Goal: Information Seeking & Learning: Learn about a topic

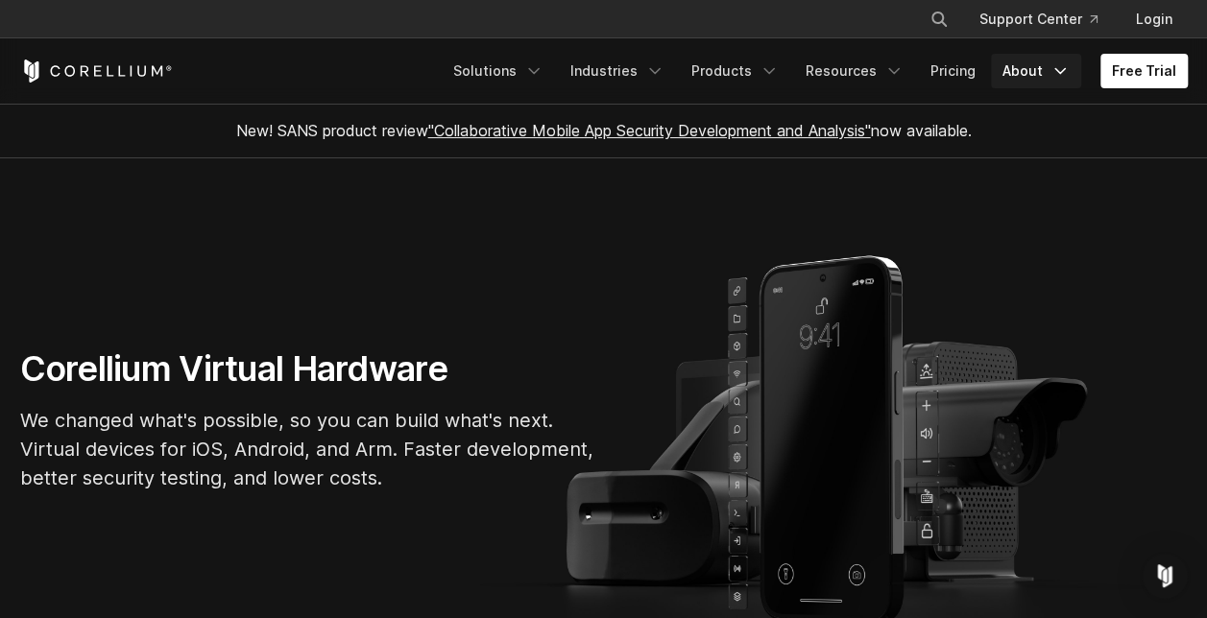
click at [1035, 71] on link "About" at bounding box center [1036, 71] width 90 height 35
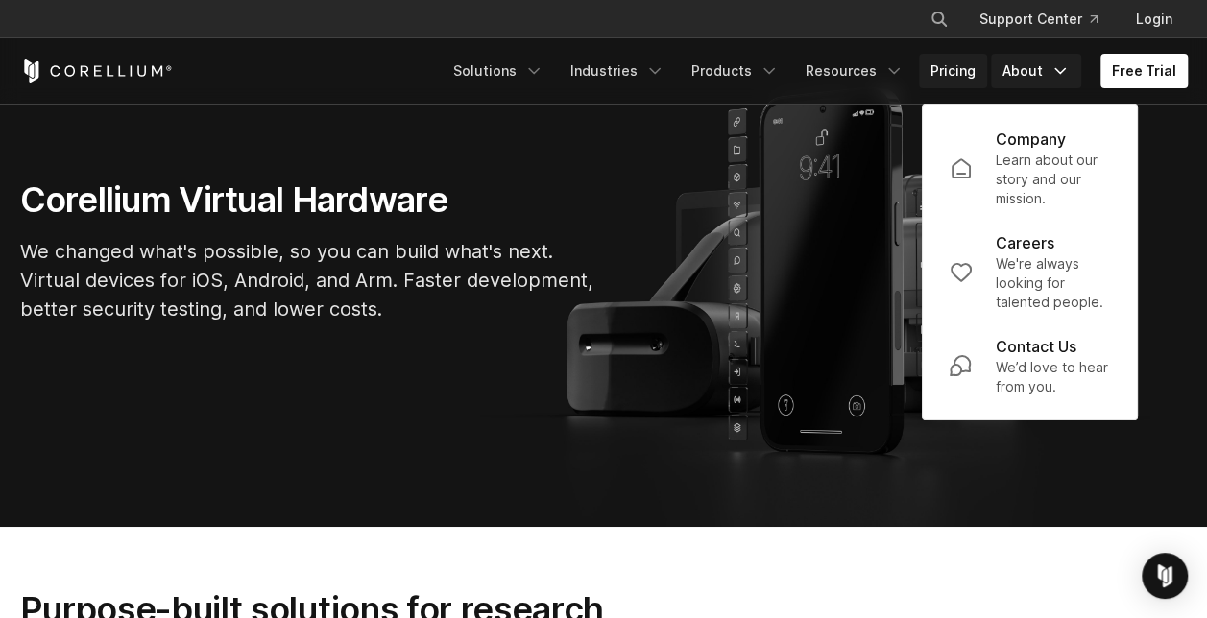
scroll to position [138, 0]
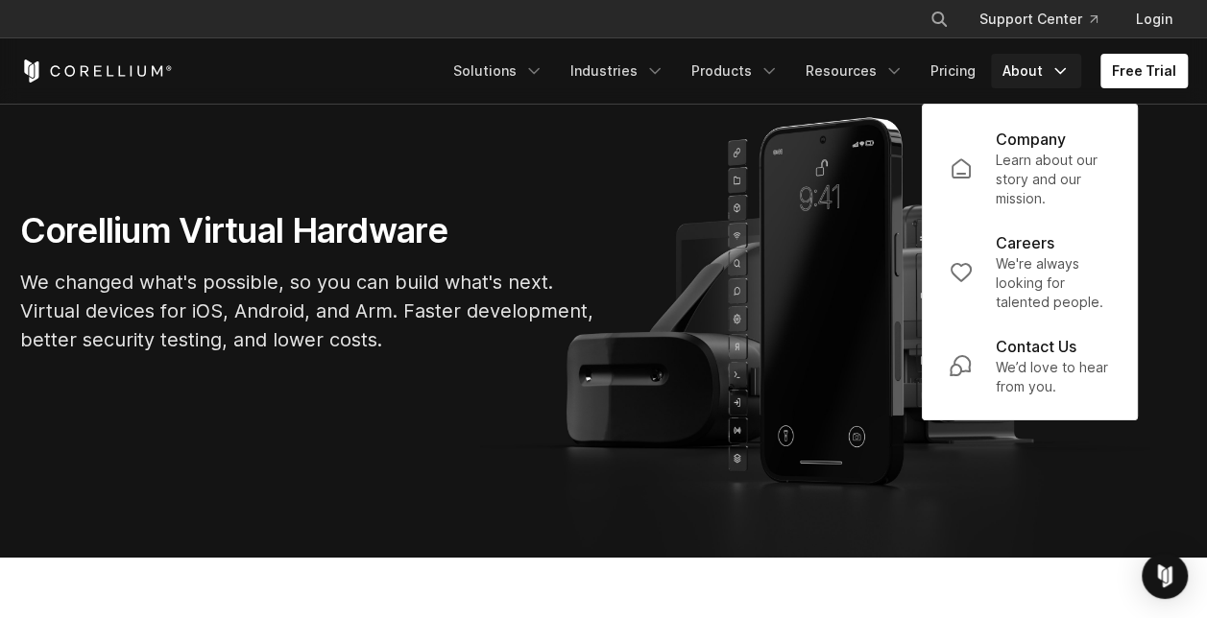
click at [821, 9] on div "× Search our site... Support Center Login" at bounding box center [603, 19] width 1167 height 35
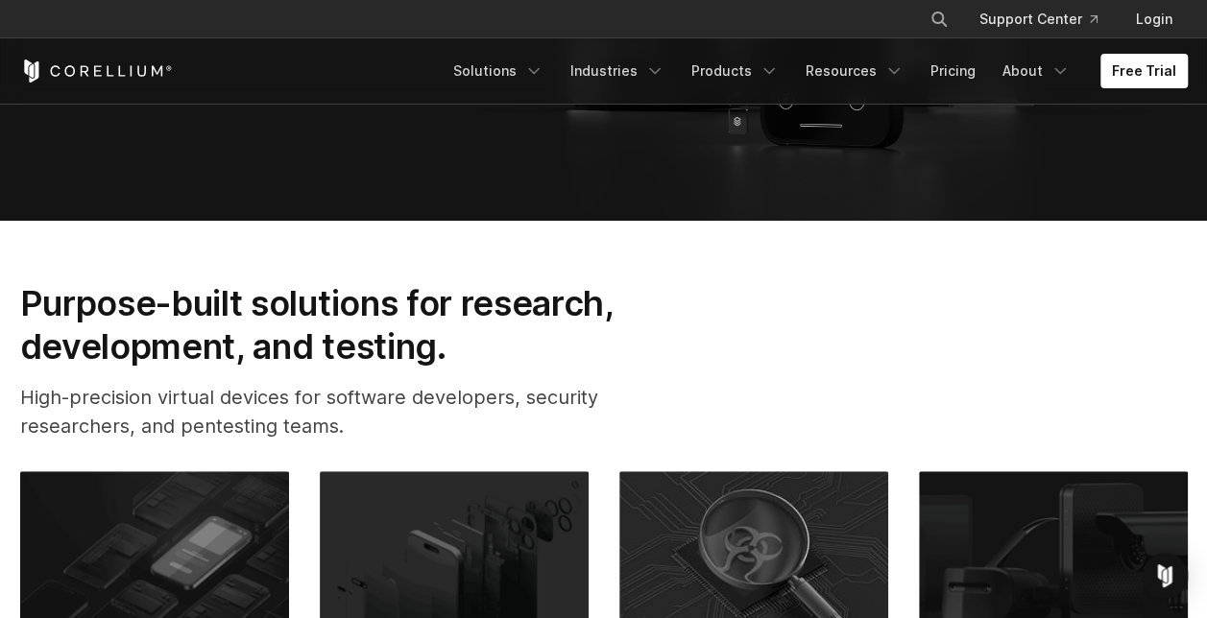
scroll to position [476, 0]
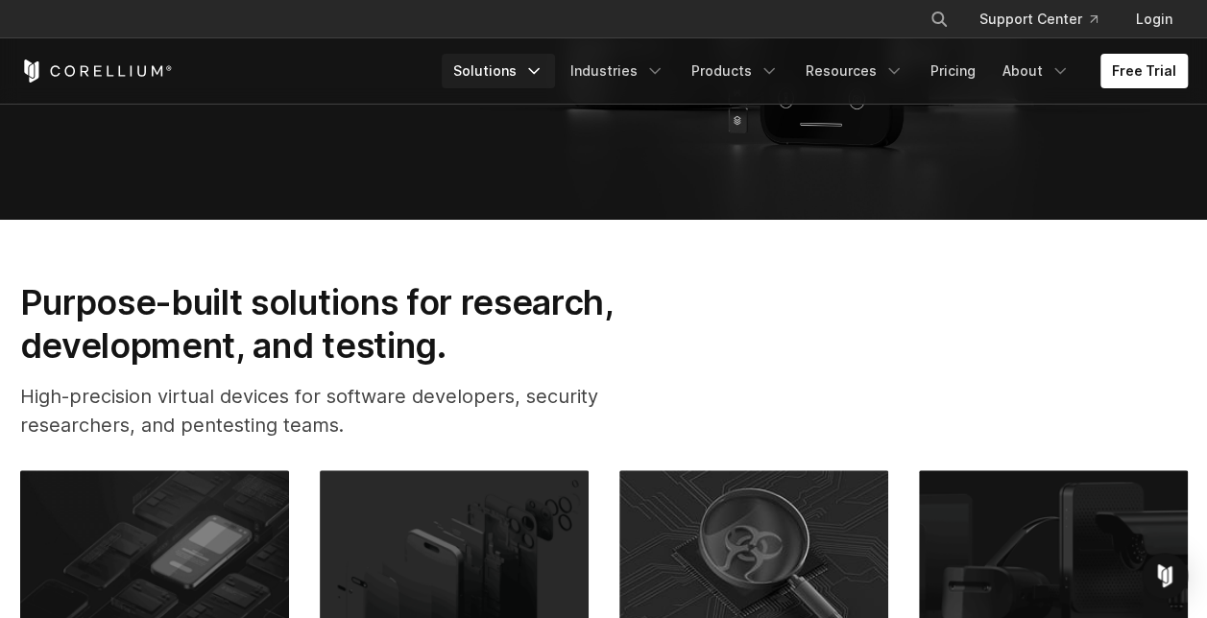
click at [542, 60] on link "Solutions" at bounding box center [498, 71] width 113 height 35
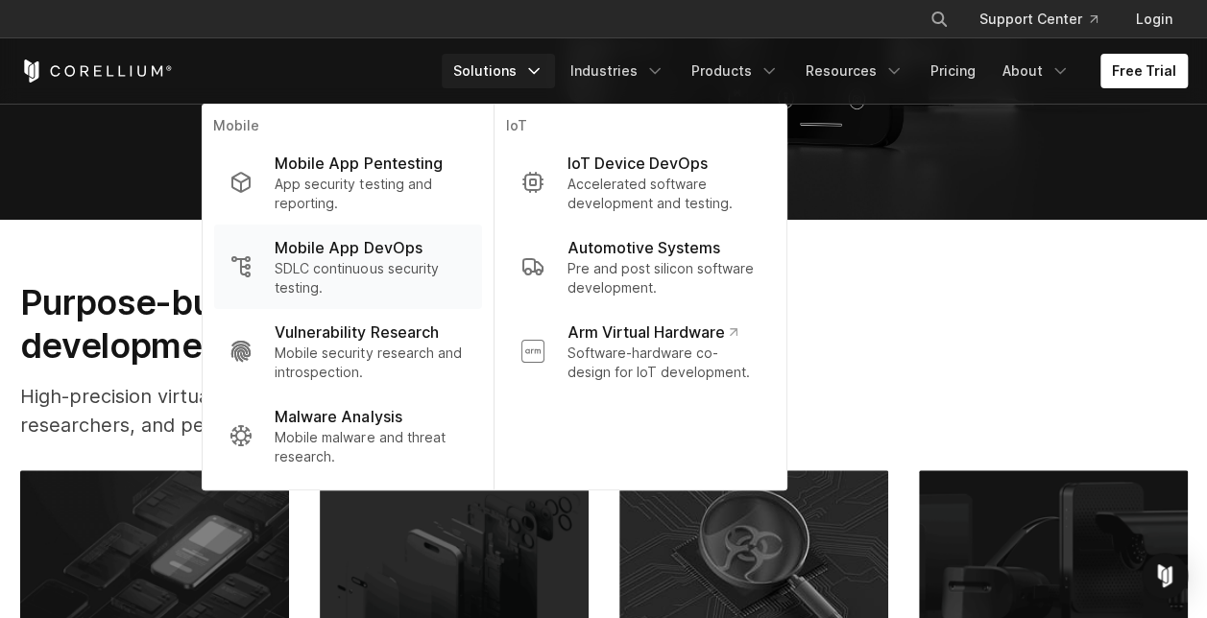
click at [395, 292] on p "SDLC continuous security testing." at bounding box center [370, 278] width 191 height 38
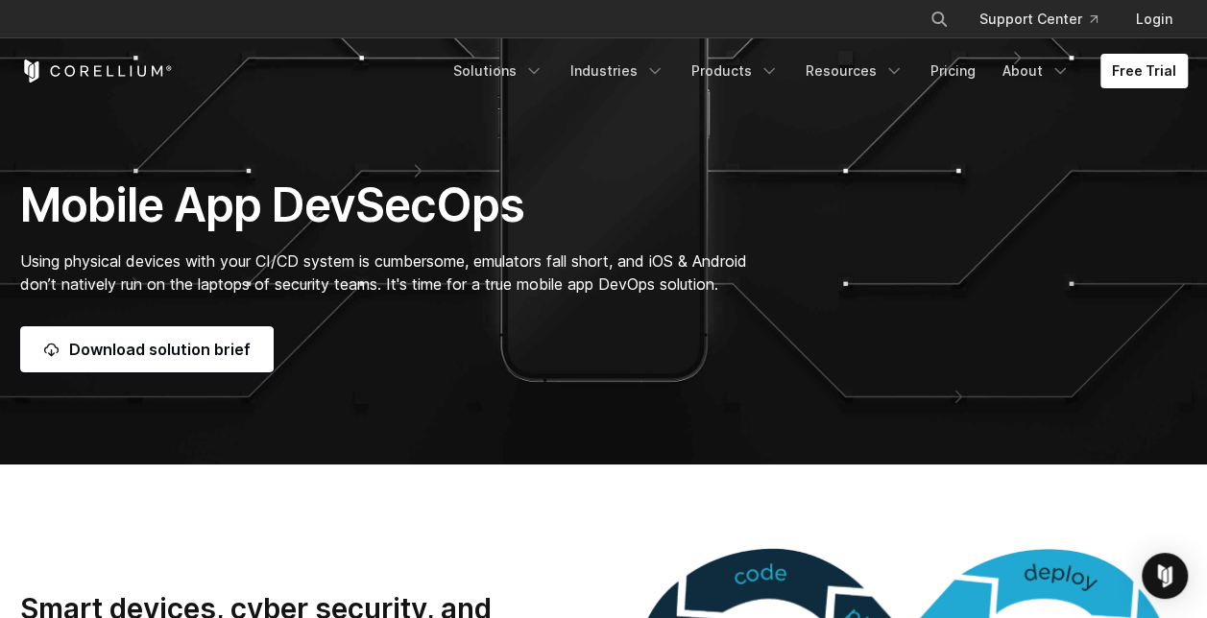
scroll to position [109, 0]
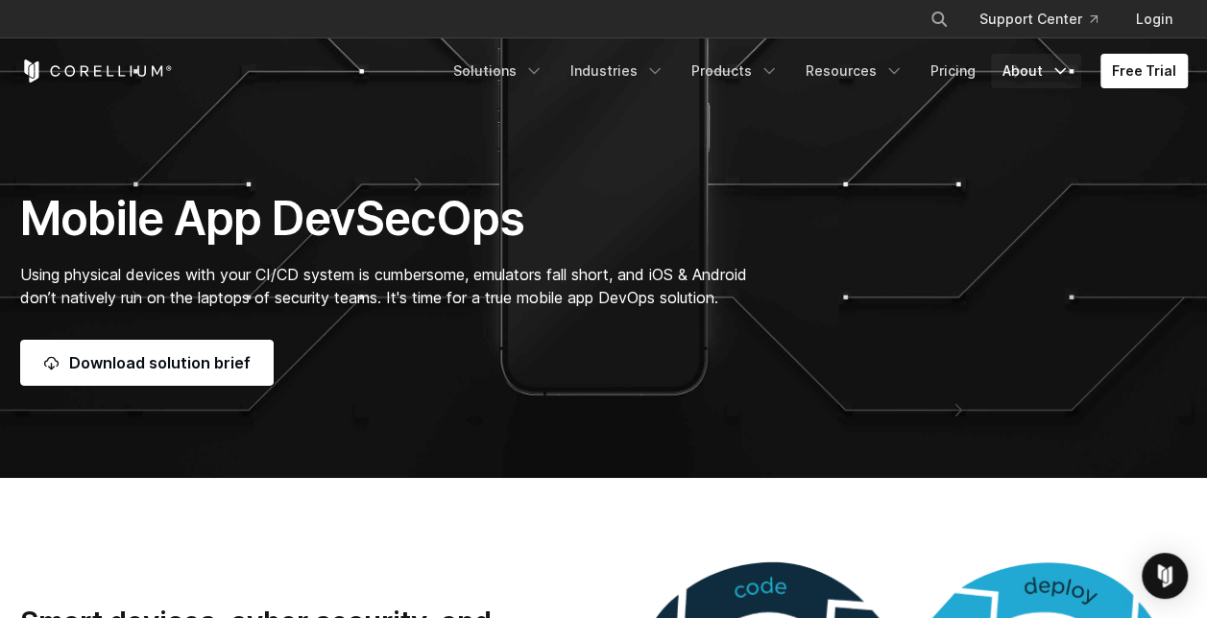
click at [1032, 73] on link "About" at bounding box center [1036, 71] width 90 height 35
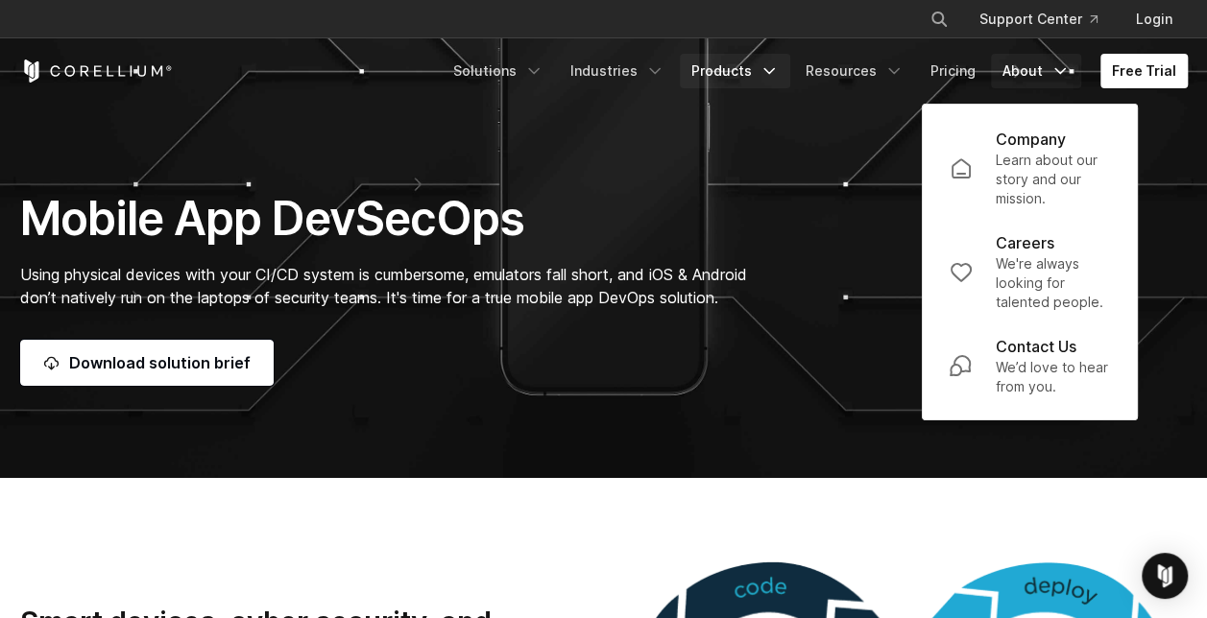
click at [741, 74] on link "Products" at bounding box center [735, 71] width 110 height 35
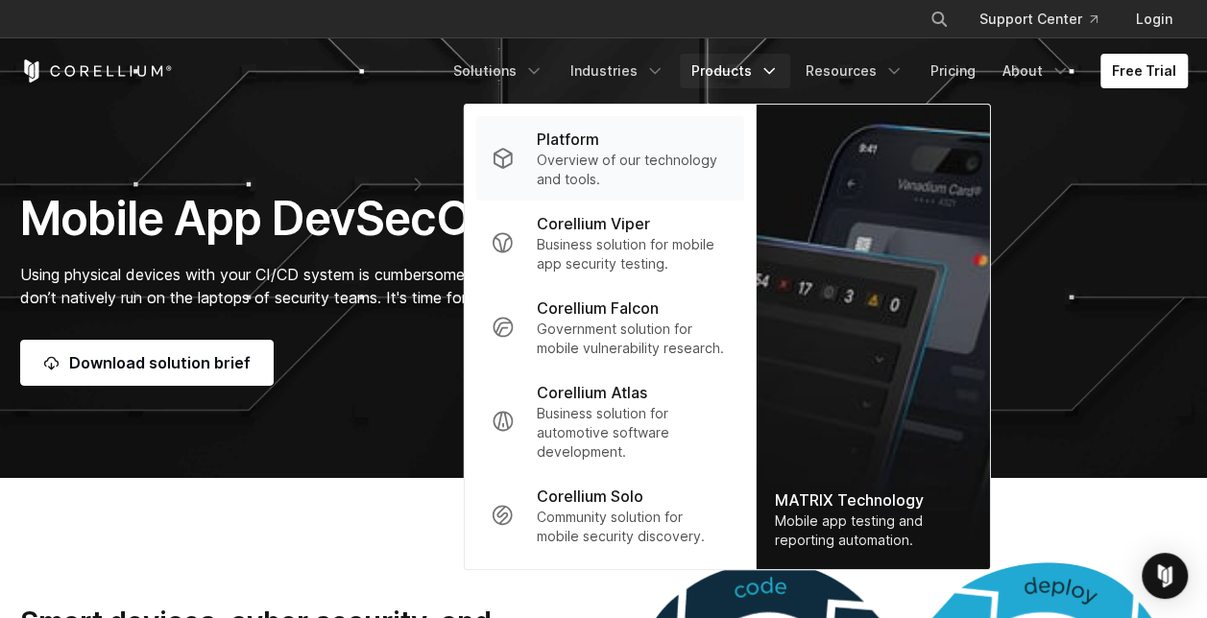
click at [596, 157] on p "Overview of our technology and tools." at bounding box center [632, 170] width 191 height 38
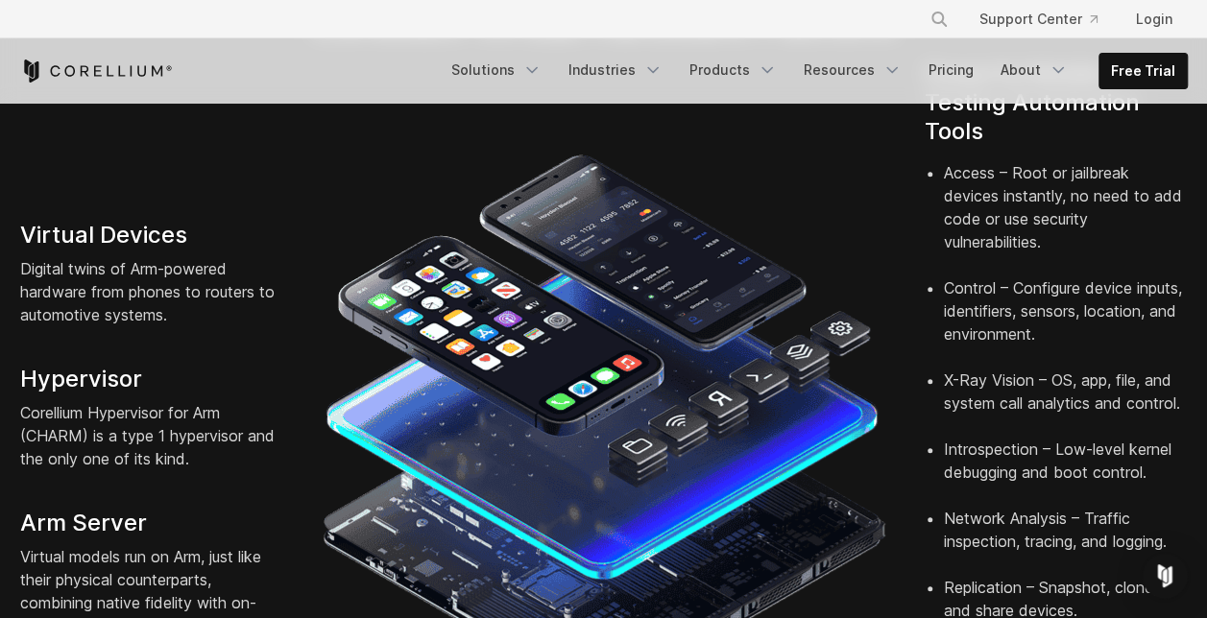
click at [645, 357] on img at bounding box center [604, 427] width 564 height 564
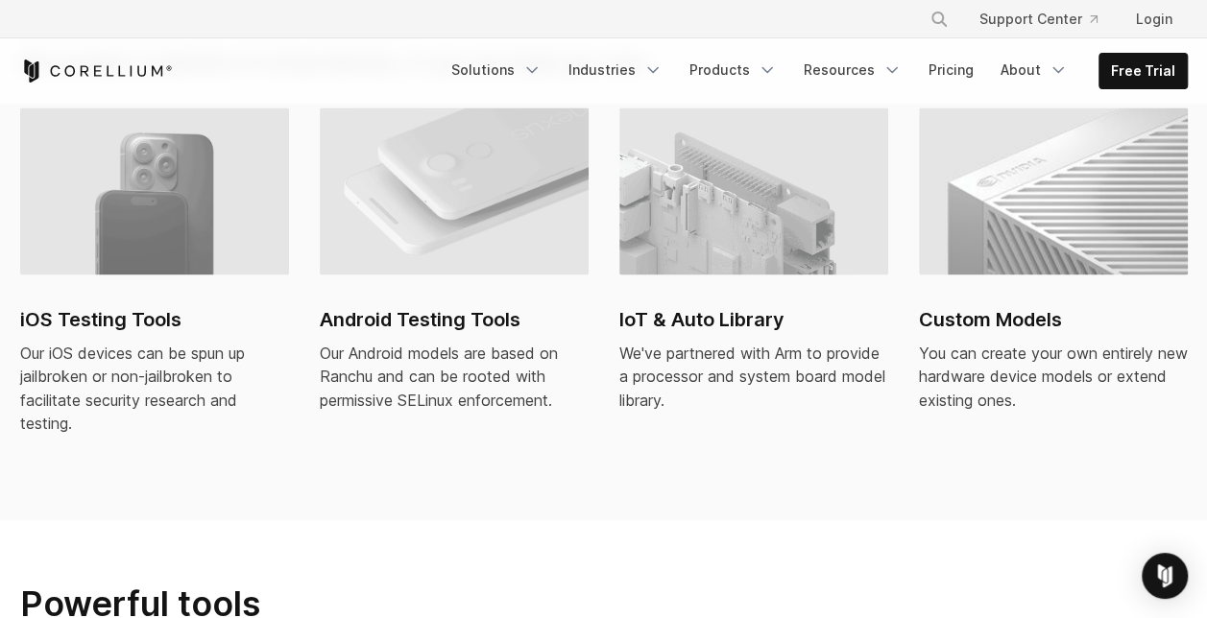
scroll to position [1425, 0]
click at [472, 271] on link "Android Testing Tools Our Android models are based on Ranchu and can be rooted …" at bounding box center [454, 270] width 269 height 326
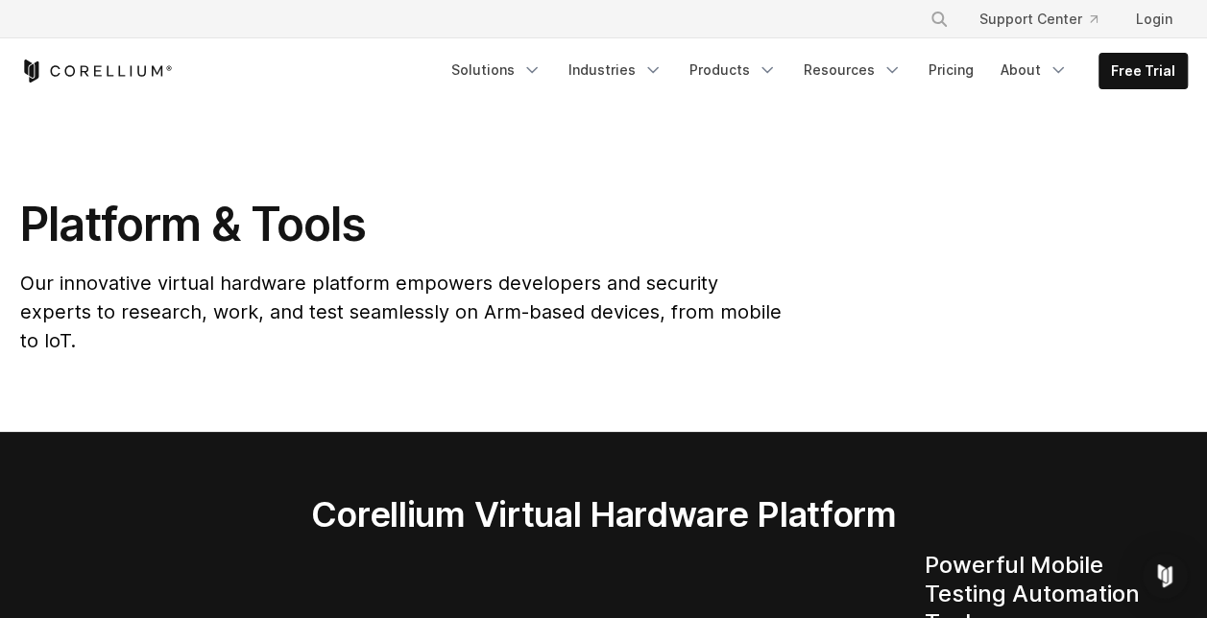
scroll to position [0, 0]
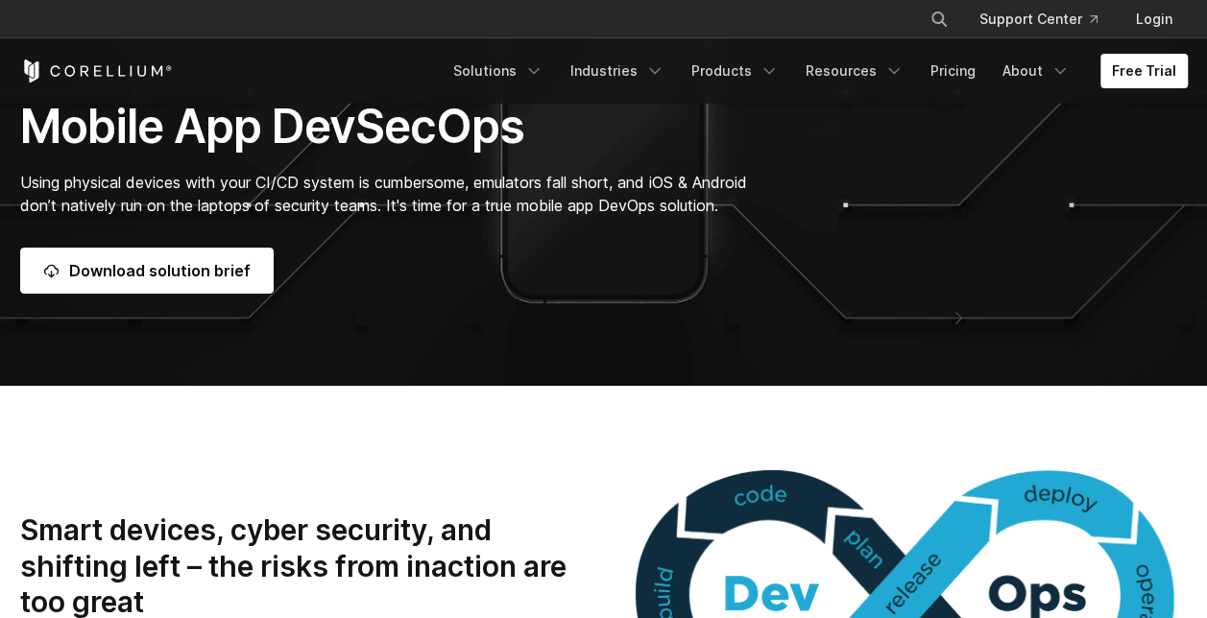
scroll to position [159, 0]
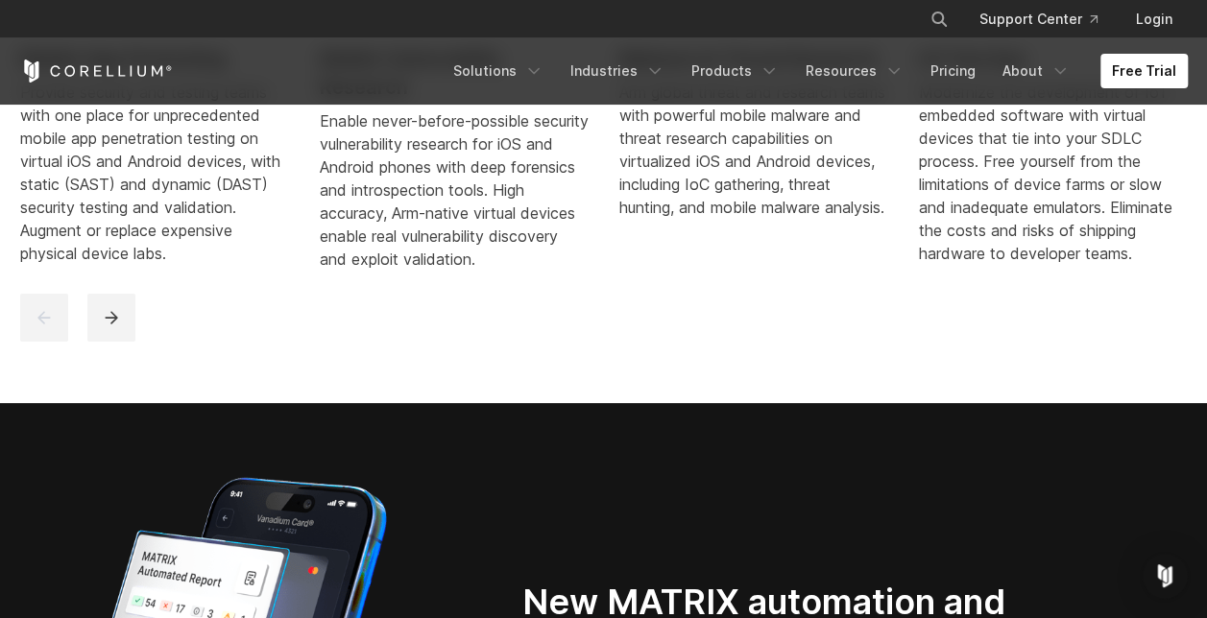
scroll to position [960, 0]
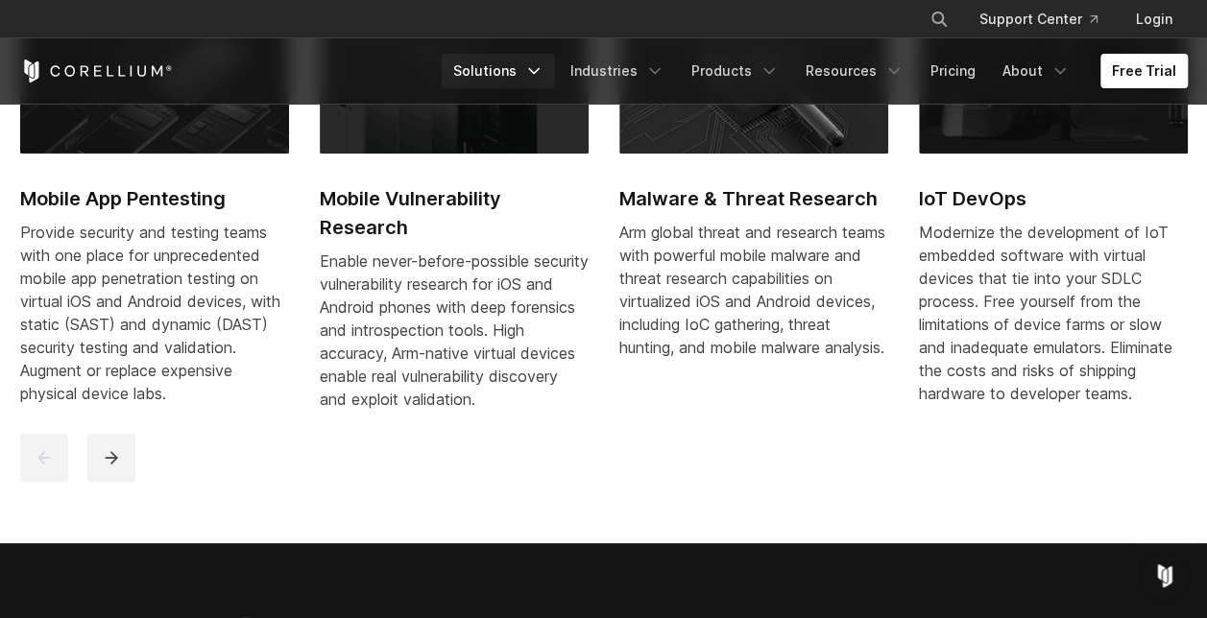
click at [543, 60] on link "Solutions" at bounding box center [498, 71] width 113 height 35
